Goal: Information Seeking & Learning: Learn about a topic

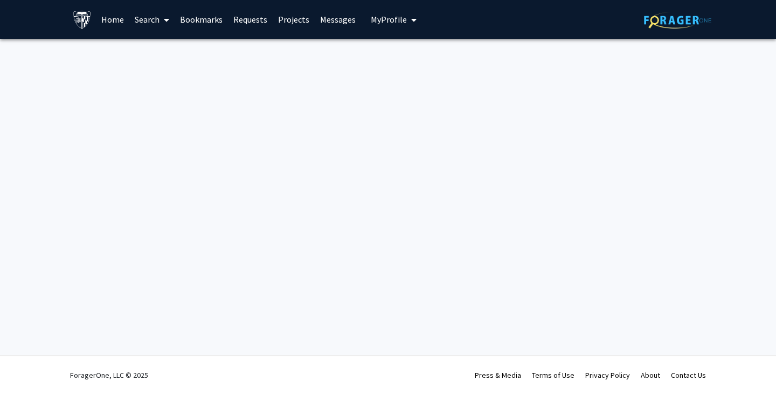
click at [154, 15] on link "Search" at bounding box center [151, 20] width 45 height 38
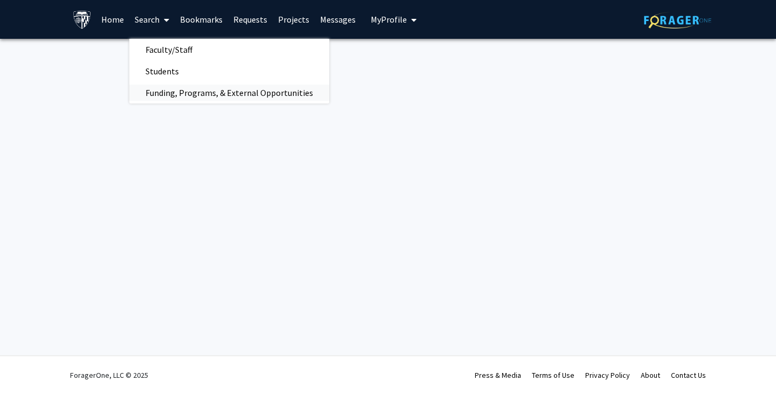
click at [158, 89] on span "Funding, Programs, & External Opportunities" at bounding box center [229, 93] width 200 height 22
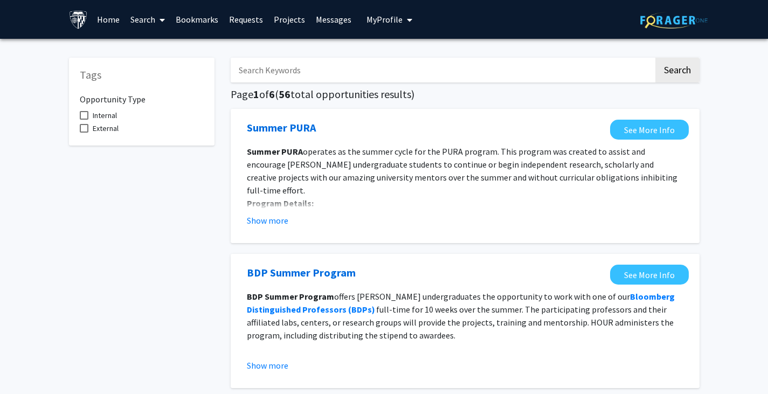
click at [278, 79] on input "Search Keywords" at bounding box center [442, 70] width 423 height 25
click at [656, 58] on button "Search" at bounding box center [678, 70] width 44 height 25
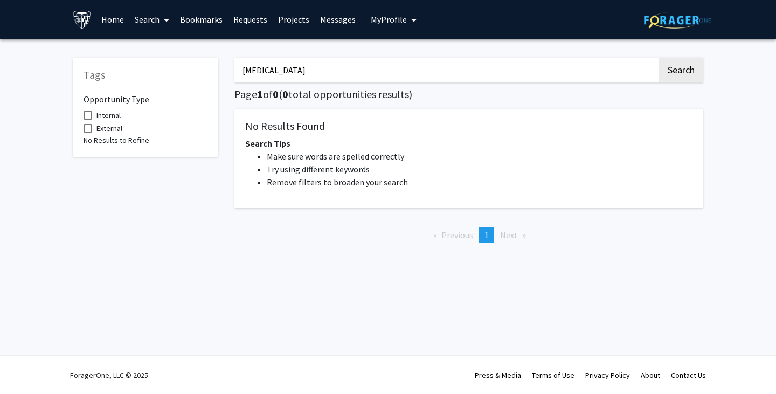
drag, startPoint x: 324, startPoint y: 1, endPoint x: 317, endPoint y: 138, distance: 137.2
click at [317, 138] on div "No Results Found Search Tips Make sure words are spelled correctly Try using di…" at bounding box center [469, 158] width 469 height 99
click at [459, 58] on input "[MEDICAL_DATA]" at bounding box center [446, 70] width 423 height 25
click at [659, 58] on button "Search" at bounding box center [681, 70] width 44 height 25
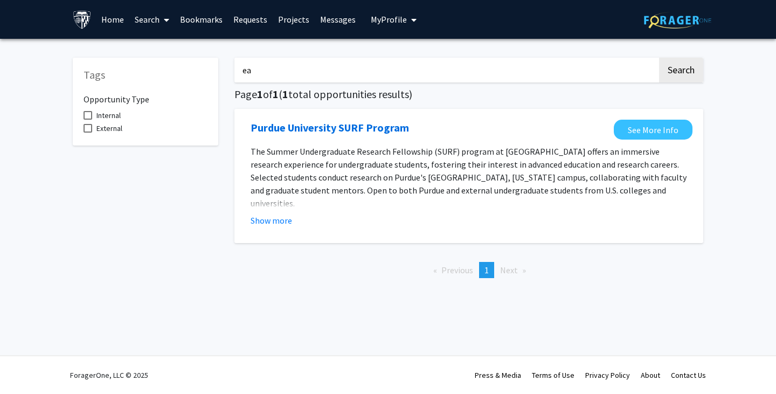
type input "e"
